Goal: Information Seeking & Learning: Learn about a topic

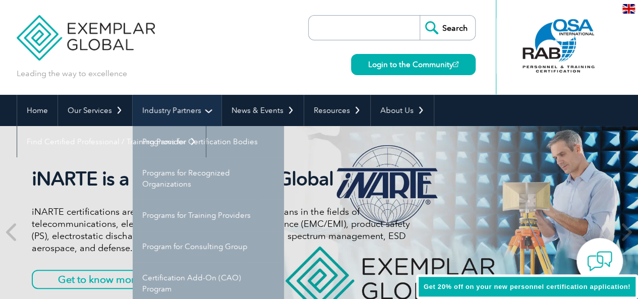
click at [207, 112] on link "Industry Partners" at bounding box center [177, 110] width 89 height 31
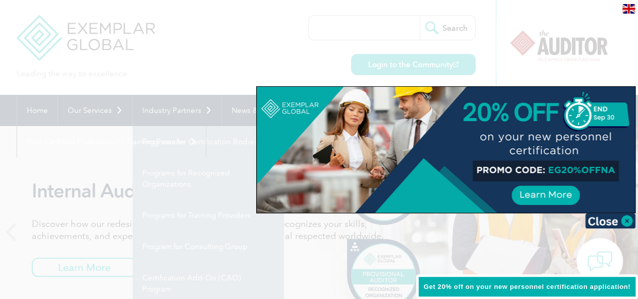
click at [253, 55] on div at bounding box center [319, 149] width 638 height 299
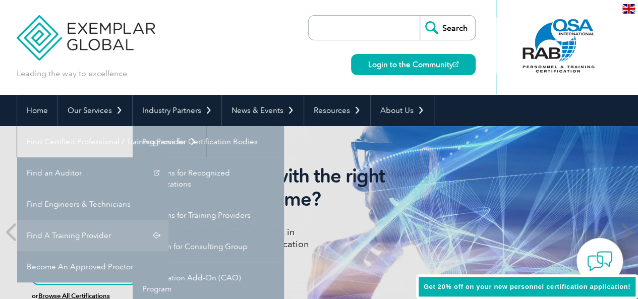
click at [168, 220] on link "Find A Training Provider" at bounding box center [92, 235] width 151 height 31
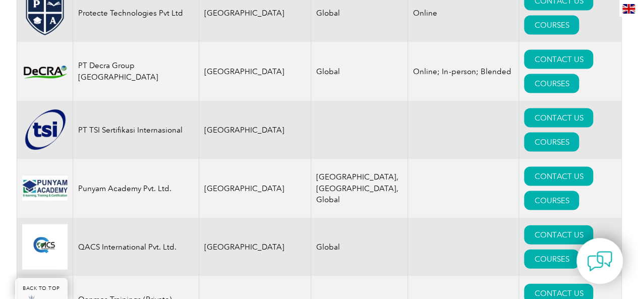
scroll to position [12464, 0]
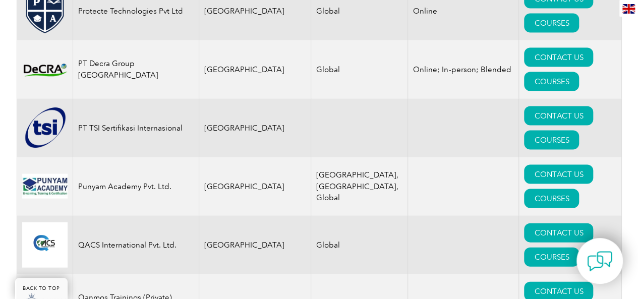
scroll to position [12466, 0]
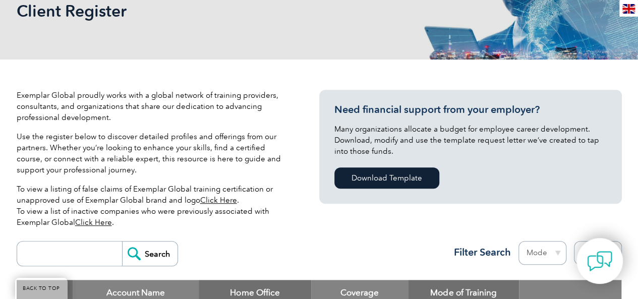
scroll to position [163, 0]
click at [218, 201] on link "Click Here" at bounding box center [218, 200] width 37 height 9
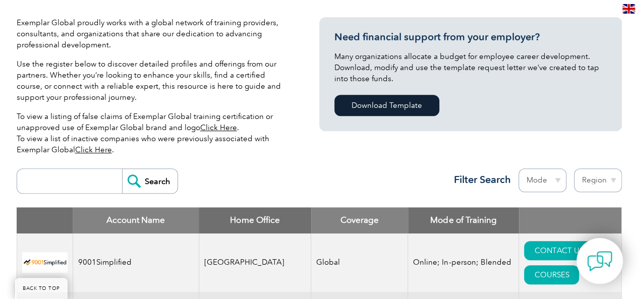
scroll to position [236, 0]
click at [559, 181] on select "Mode Online In-person Blended" at bounding box center [543, 181] width 48 height 24
click at [383, 167] on div "Search Region Australia Bahrain Bangladesh Brazil Canada Colombia Dominican Rep…" at bounding box center [319, 186] width 605 height 44
click at [613, 182] on select "Region Australia Bahrain Bangladesh Brazil Canada Colombia Dominican Republic E…" at bounding box center [598, 181] width 48 height 24
click at [342, 172] on div "Search Region Australia Bahrain Bangladesh Brazil Canada Colombia Dominican Rep…" at bounding box center [319, 186] width 605 height 44
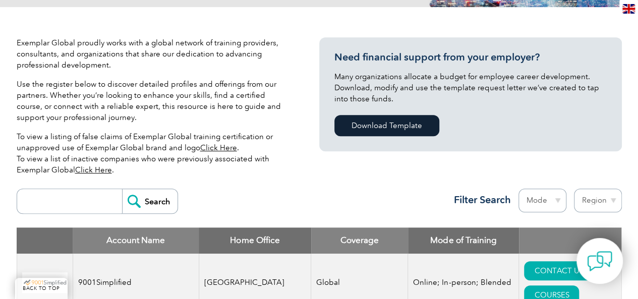
scroll to position [216, 0]
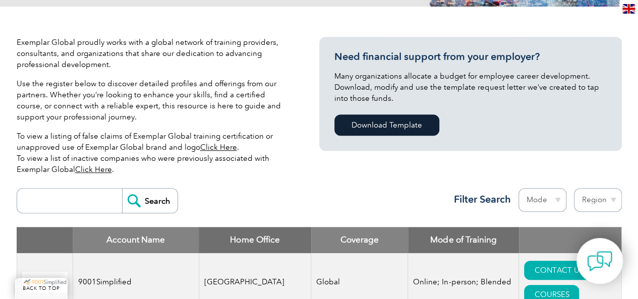
click at [95, 167] on link "Click Here" at bounding box center [93, 169] width 37 height 9
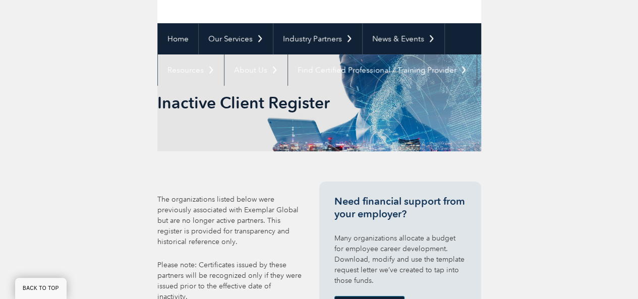
scroll to position [197, 0]
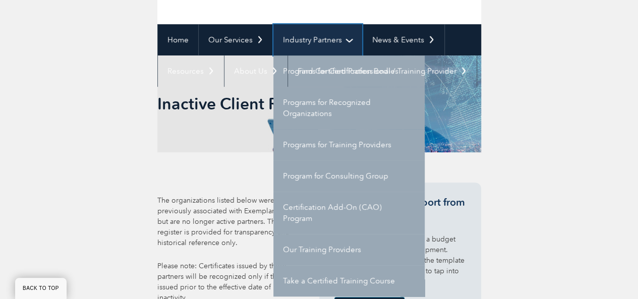
click at [349, 37] on link "Industry Partners" at bounding box center [317, 39] width 89 height 31
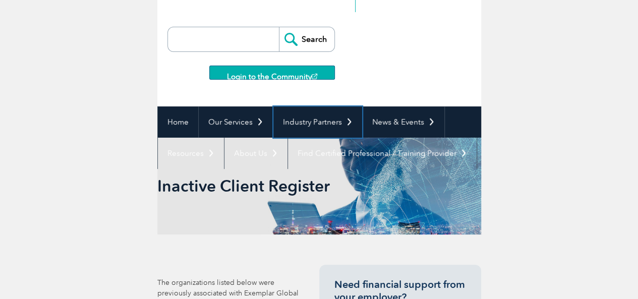
scroll to position [120, 0]
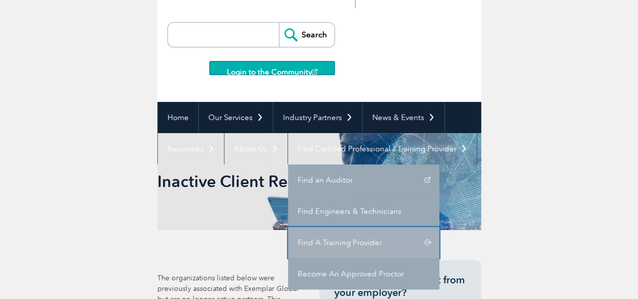
click at [318, 240] on link "Find A Training Provider" at bounding box center [363, 242] width 151 height 31
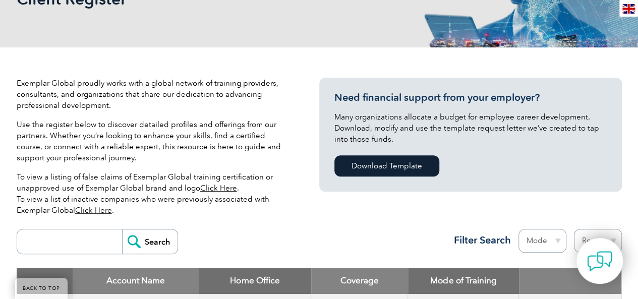
scroll to position [176, 0]
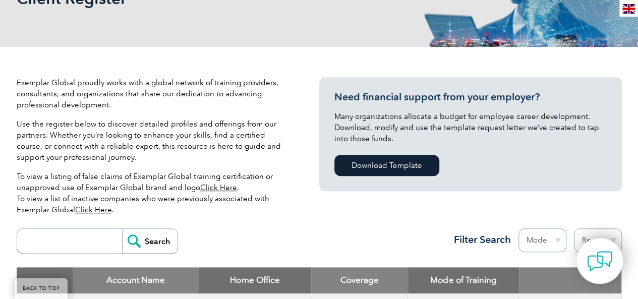
click at [222, 189] on link "Click Here" at bounding box center [218, 187] width 37 height 9
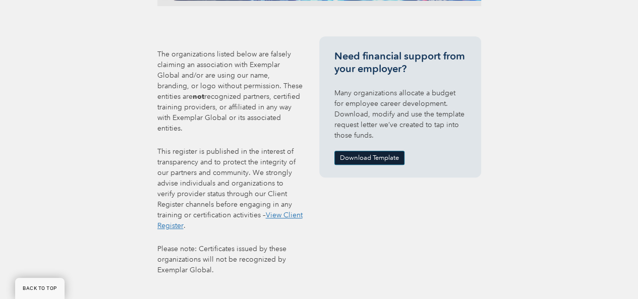
scroll to position [359, 0]
